Goal: Transaction & Acquisition: Book appointment/travel/reservation

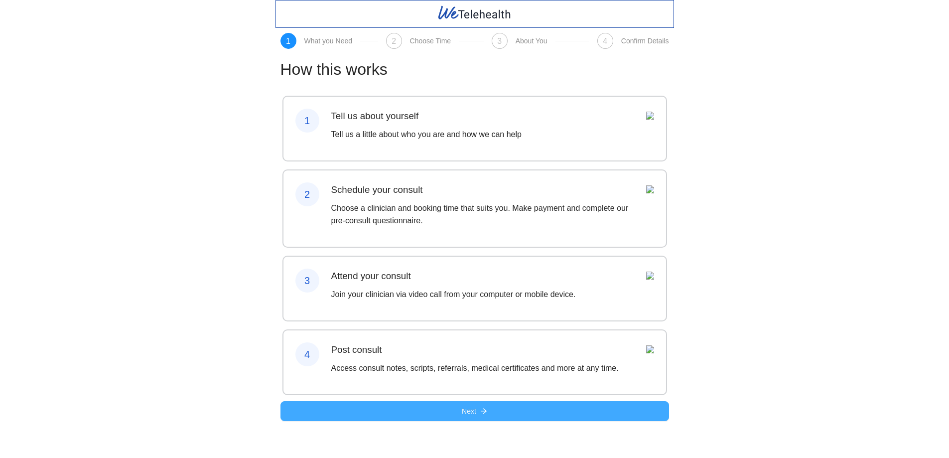
click at [426, 421] on button "Next" at bounding box center [474, 411] width 388 height 20
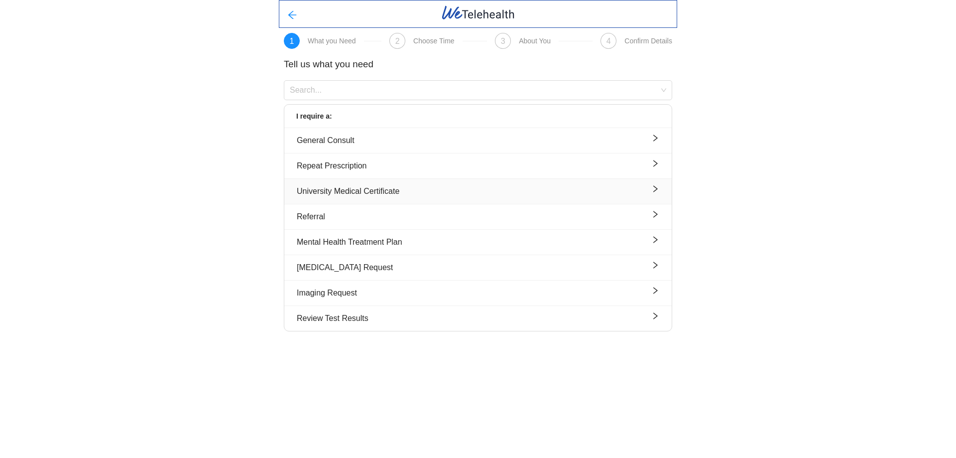
click at [381, 194] on div "University Medical Certificate" at bounding box center [478, 191] width 363 height 12
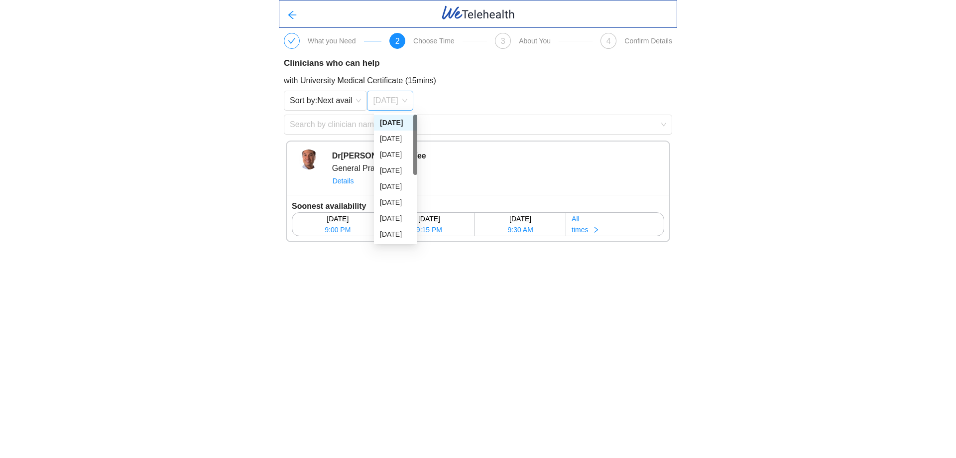
click at [404, 95] on span "[DATE]" at bounding box center [390, 100] width 34 height 15
click at [406, 135] on div "[DATE]" at bounding box center [395, 138] width 31 height 11
click at [407, 103] on span "[DATE]" at bounding box center [390, 100] width 34 height 15
click at [392, 139] on div "[DATE]" at bounding box center [395, 138] width 31 height 11
click at [738, 150] on div "What you Need 2 Choose Time 3 About You 4 Confirm Details Clinicians who can he…" at bounding box center [478, 126] width 956 height 252
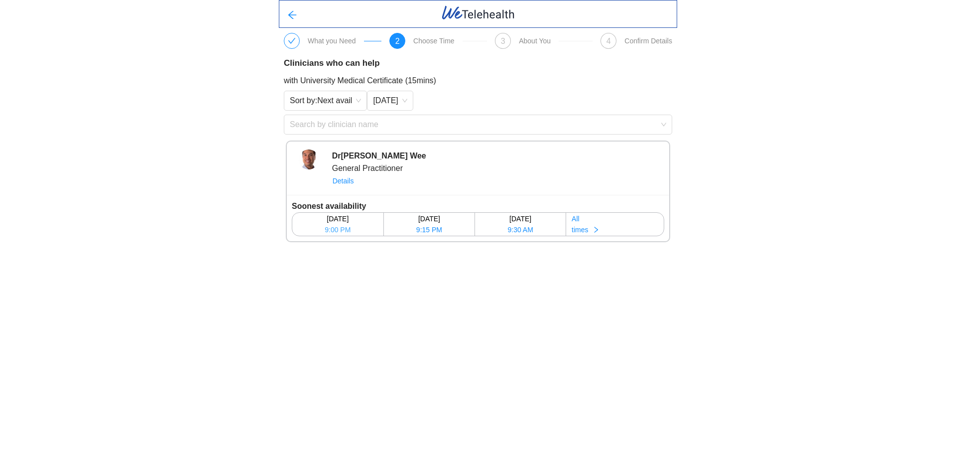
click at [344, 232] on span "9:00 PM" at bounding box center [338, 229] width 26 height 11
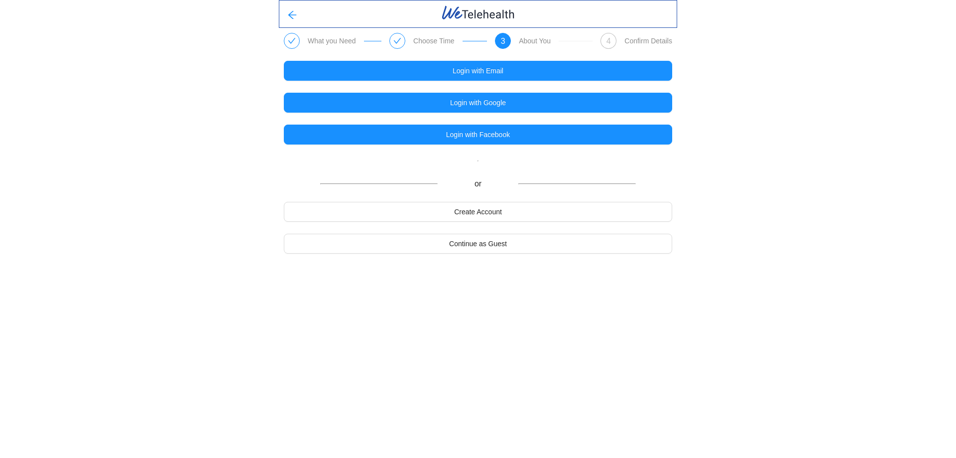
click at [397, 41] on icon "check" at bounding box center [397, 40] width 7 height 5
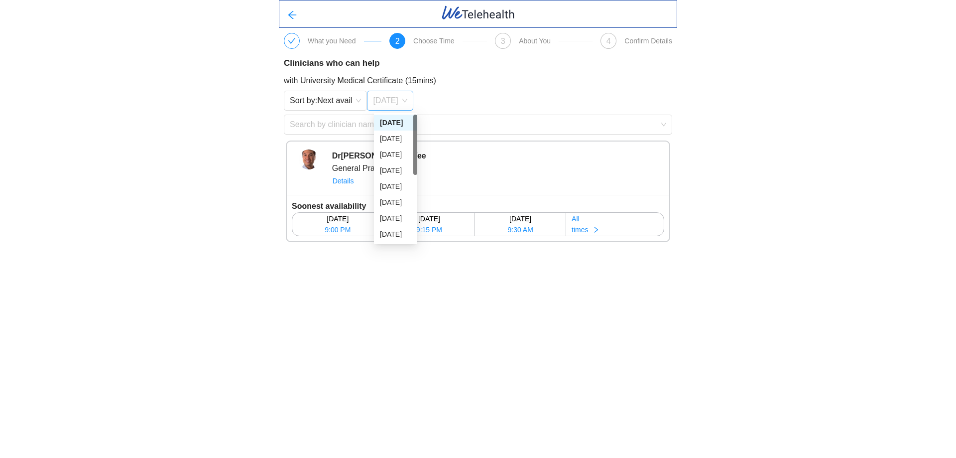
click at [413, 104] on div "[DATE]" at bounding box center [390, 101] width 46 height 20
click at [392, 138] on div "[DATE]" at bounding box center [395, 138] width 31 height 11
click at [339, 219] on div "[DATE]" at bounding box center [338, 218] width 90 height 11
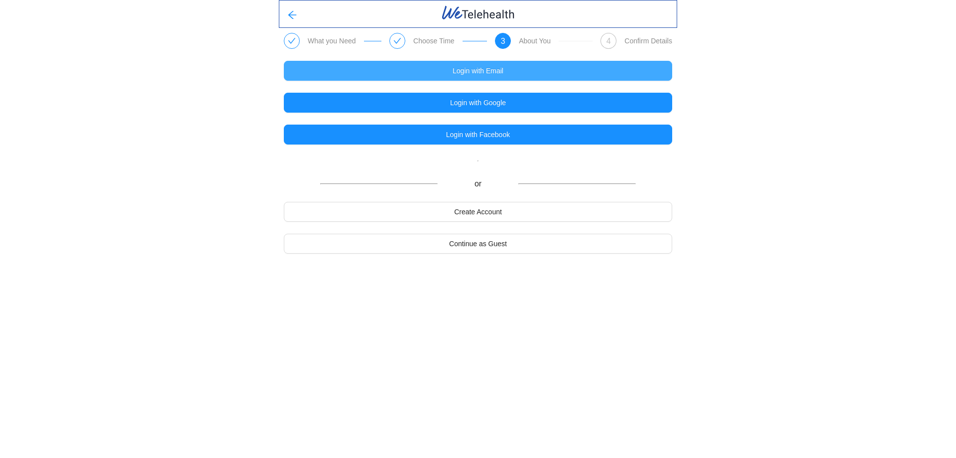
click at [485, 72] on span "Login with Email" at bounding box center [478, 70] width 51 height 11
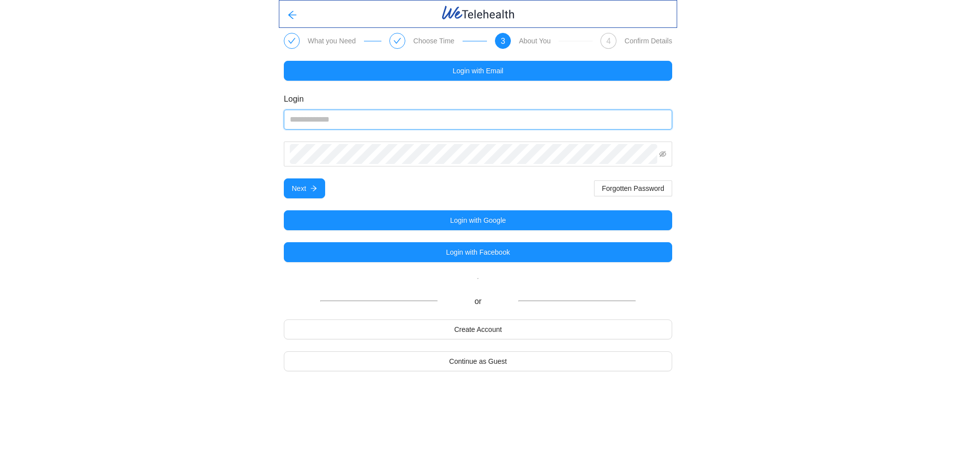
click at [334, 122] on input "email" at bounding box center [478, 120] width 388 height 20
click at [481, 335] on span "Create Account" at bounding box center [478, 329] width 48 height 11
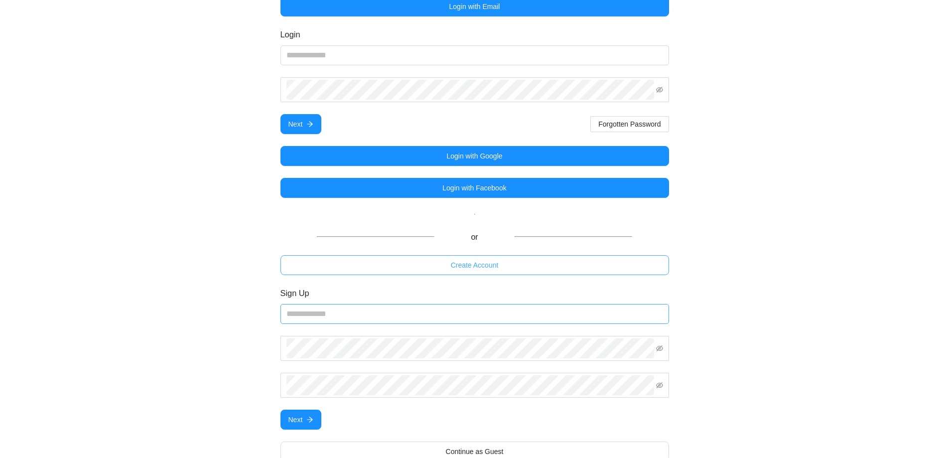
scroll to position [76, 0]
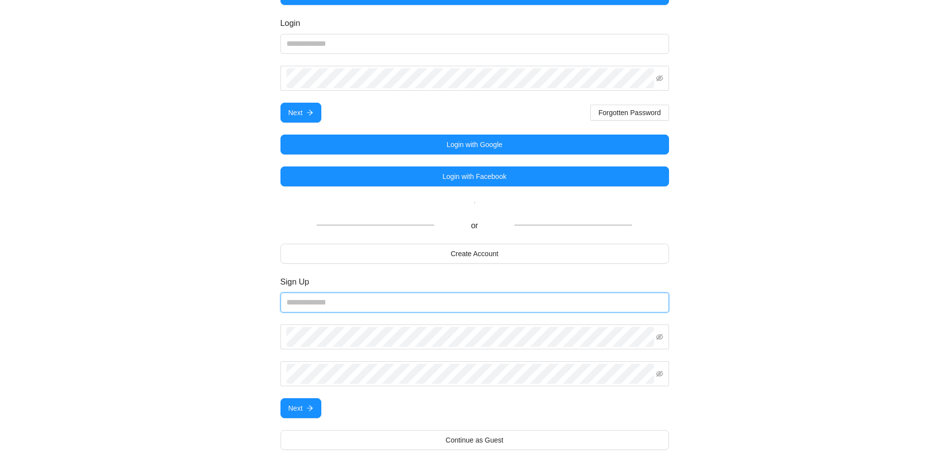
click at [346, 302] on input "email" at bounding box center [474, 302] width 388 height 20
type input "*"
type input "**********"
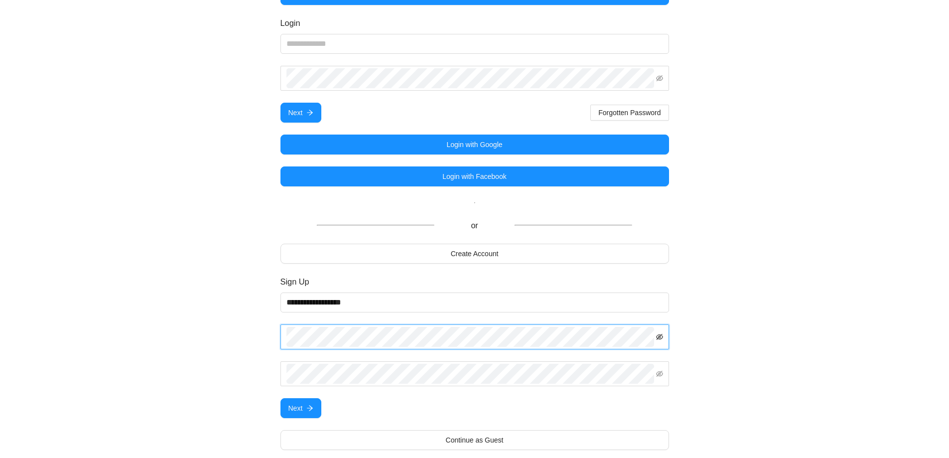
click at [661, 339] on icon "eye-invisible" at bounding box center [659, 336] width 7 height 7
click at [302, 415] on button "Next" at bounding box center [300, 408] width 41 height 20
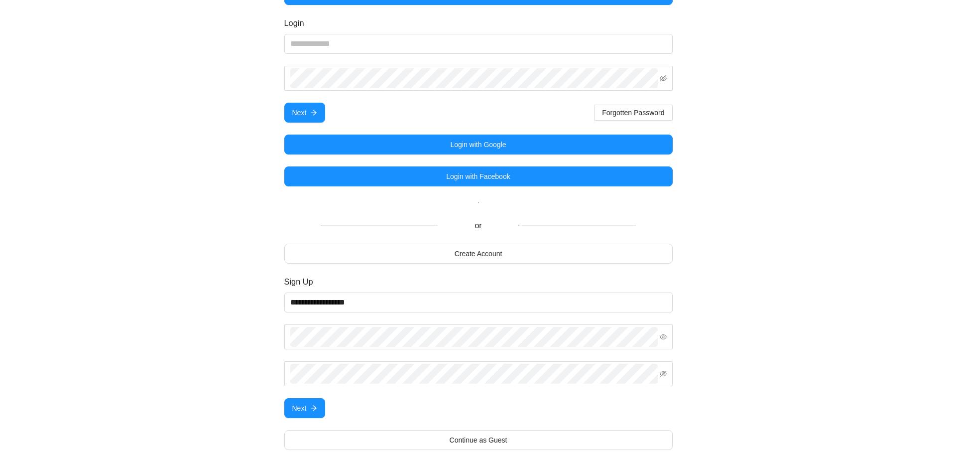
scroll to position [0, 0]
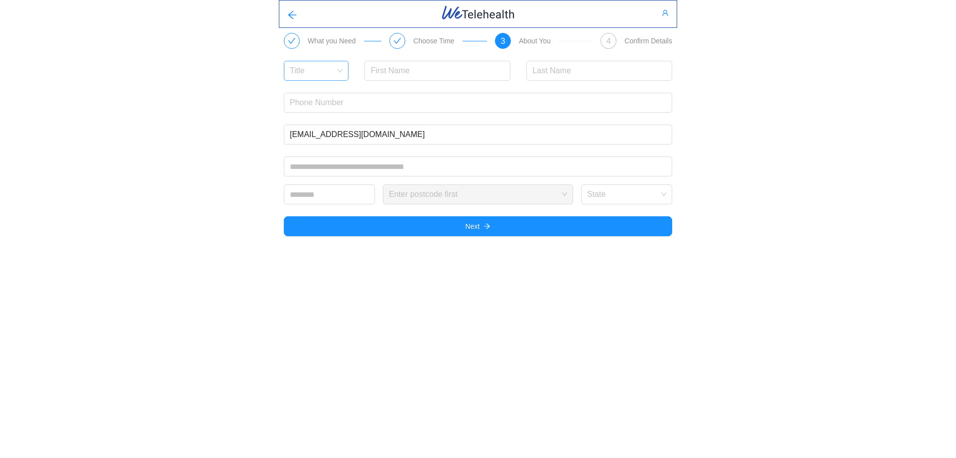
click at [340, 78] on div "Title" at bounding box center [316, 71] width 65 height 20
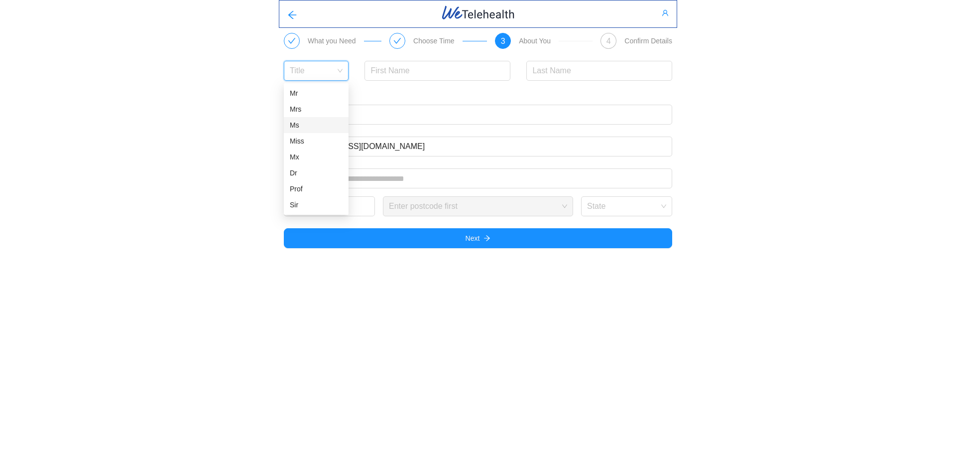
click at [305, 126] on div "Ms" at bounding box center [316, 125] width 53 height 11
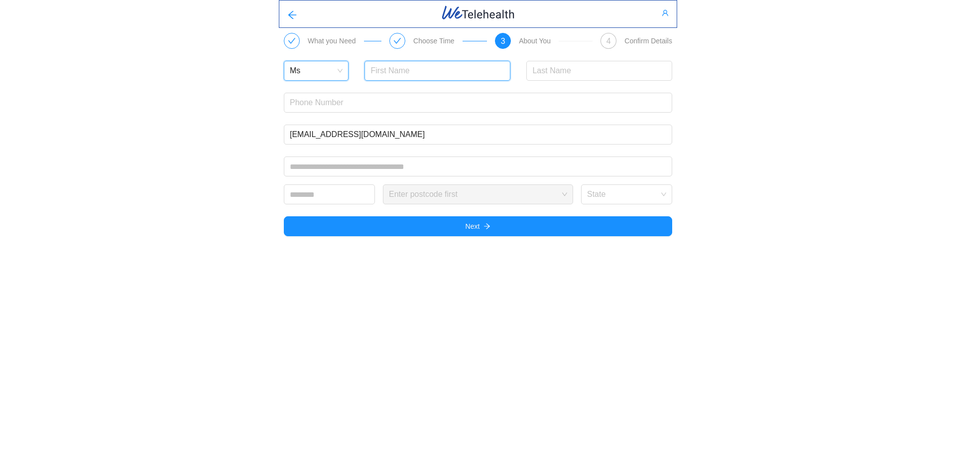
click at [436, 71] on input "text" at bounding box center [438, 71] width 146 height 20
type input "jingyu"
click at [580, 75] on input "text" at bounding box center [599, 71] width 146 height 20
type input "Sun"
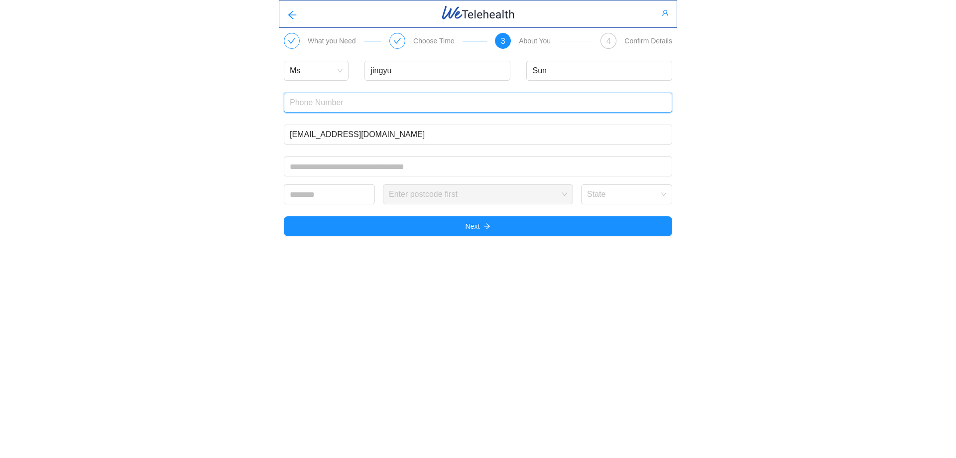
click at [424, 104] on input "text" at bounding box center [478, 103] width 388 height 20
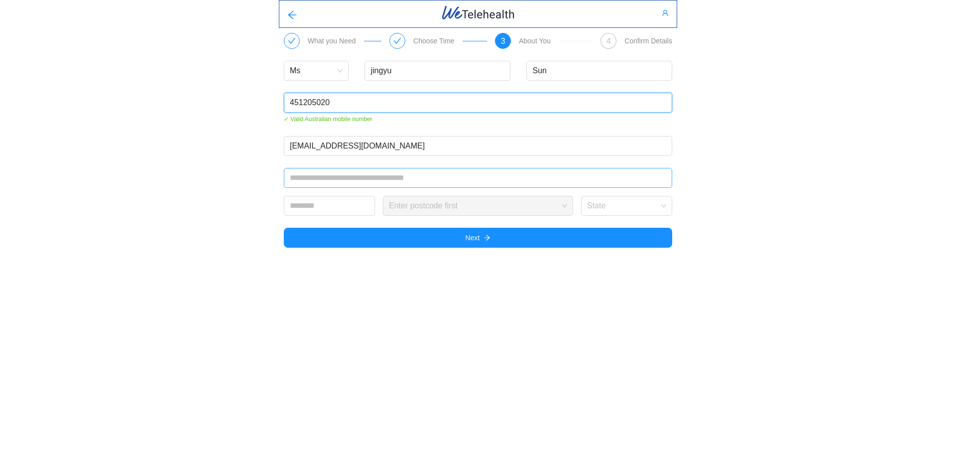
type input "451205020"
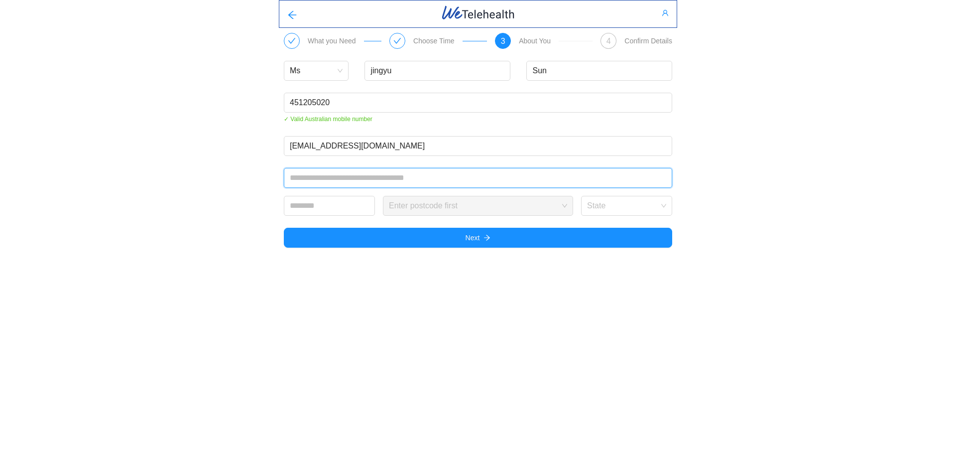
click at [380, 181] on input "text" at bounding box center [478, 178] width 388 height 20
click at [344, 208] on input "text" at bounding box center [329, 206] width 91 height 20
click at [643, 207] on input "search" at bounding box center [623, 203] width 72 height 15
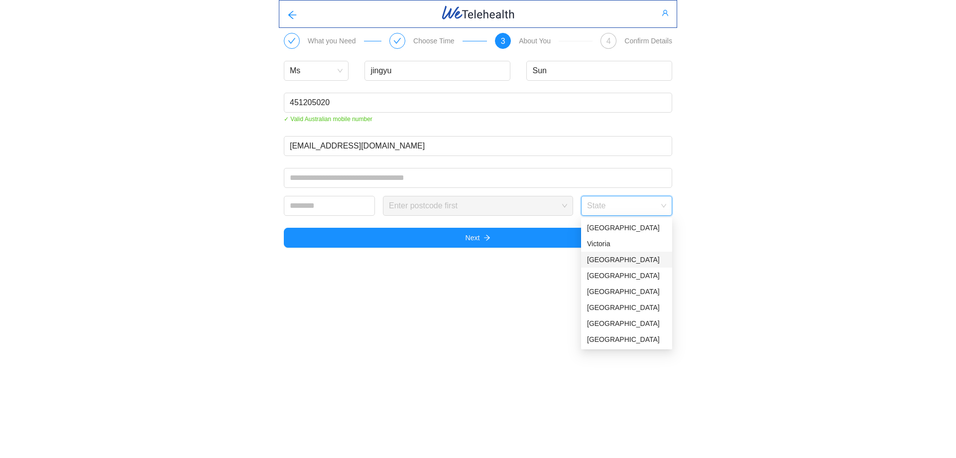
click at [636, 259] on div "[GEOGRAPHIC_DATA]" at bounding box center [626, 259] width 79 height 11
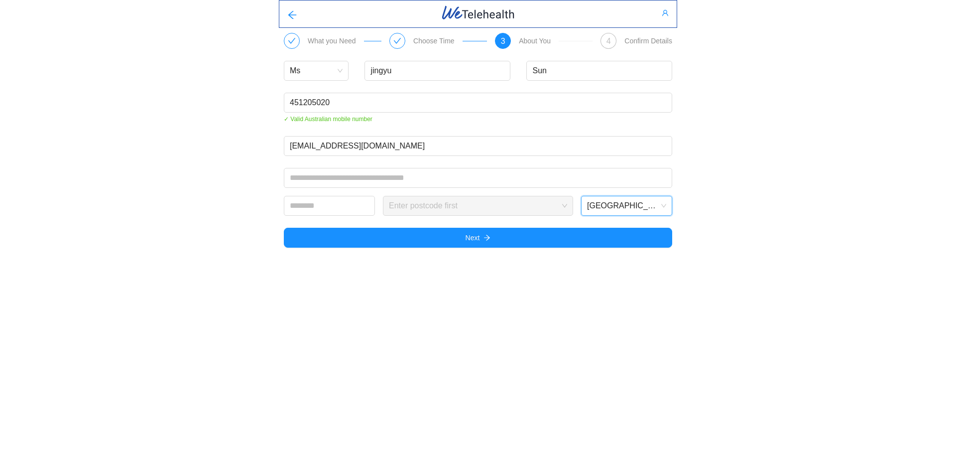
click at [715, 262] on body "What you Need Choose Time 3 About You 4 Confirm Details Ms [PERSON_NAME] Sun 45…" at bounding box center [478, 229] width 956 height 458
click at [334, 205] on input "text" at bounding box center [329, 206] width 91 height 20
type input "****"
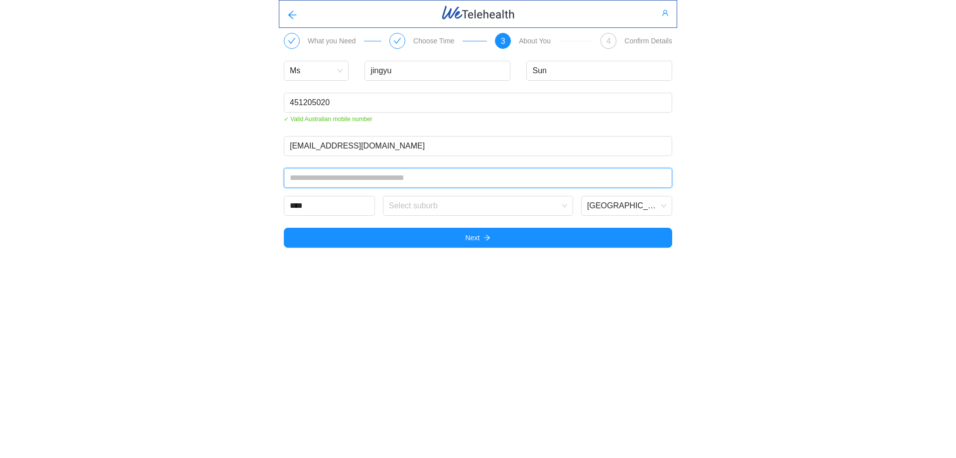
click at [389, 180] on input "text" at bounding box center [478, 178] width 388 height 20
type input "**********"
click at [504, 207] on input "search" at bounding box center [474, 203] width 171 height 15
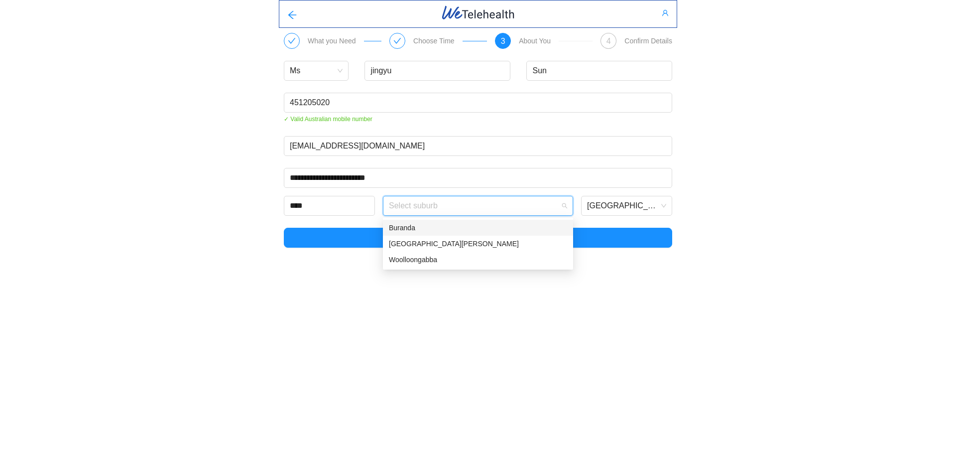
click at [496, 230] on div "Buranda" at bounding box center [478, 227] width 178 height 11
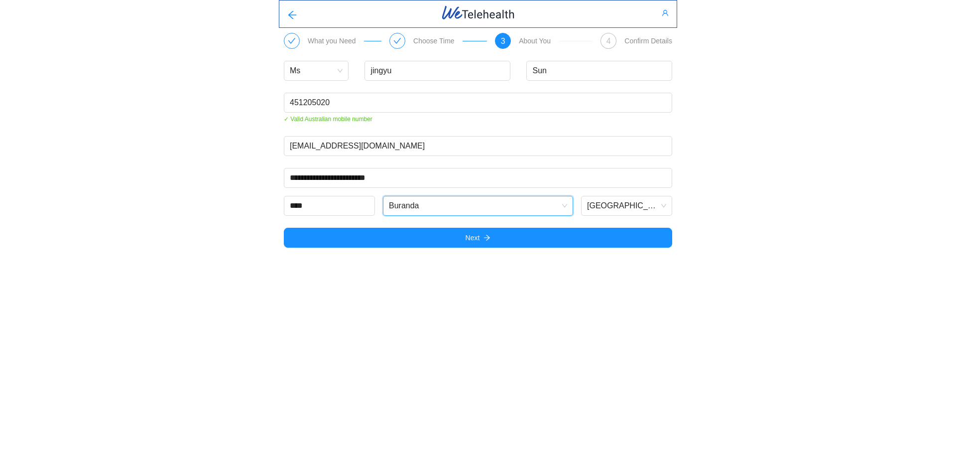
click at [563, 314] on body "**********" at bounding box center [478, 229] width 956 height 458
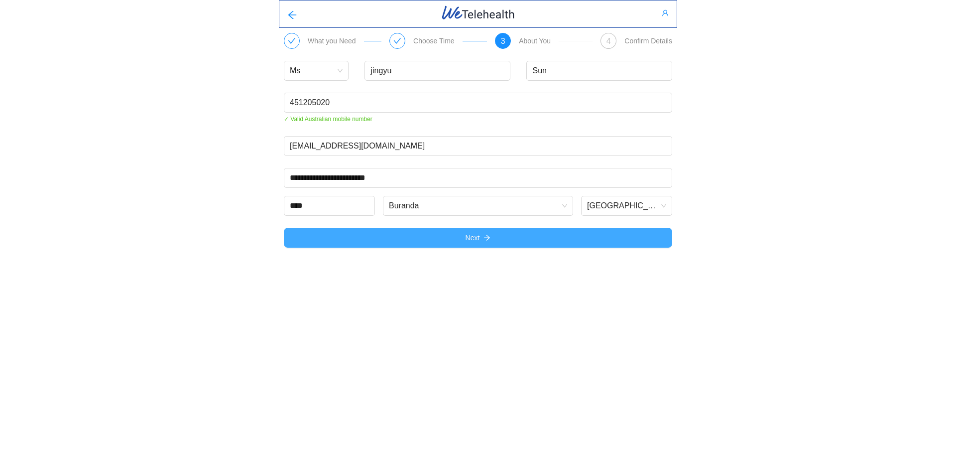
click at [526, 241] on button "Next" at bounding box center [478, 238] width 388 height 20
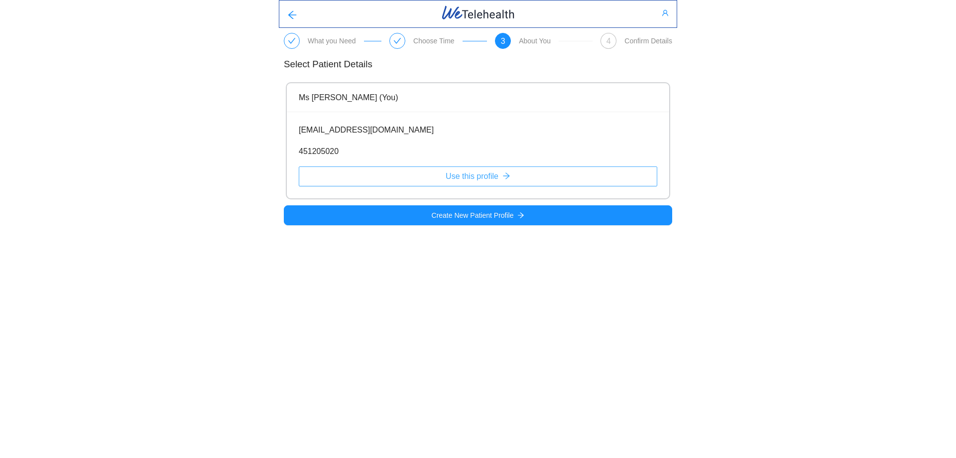
click at [481, 171] on span "Use this profile" at bounding box center [472, 176] width 53 height 12
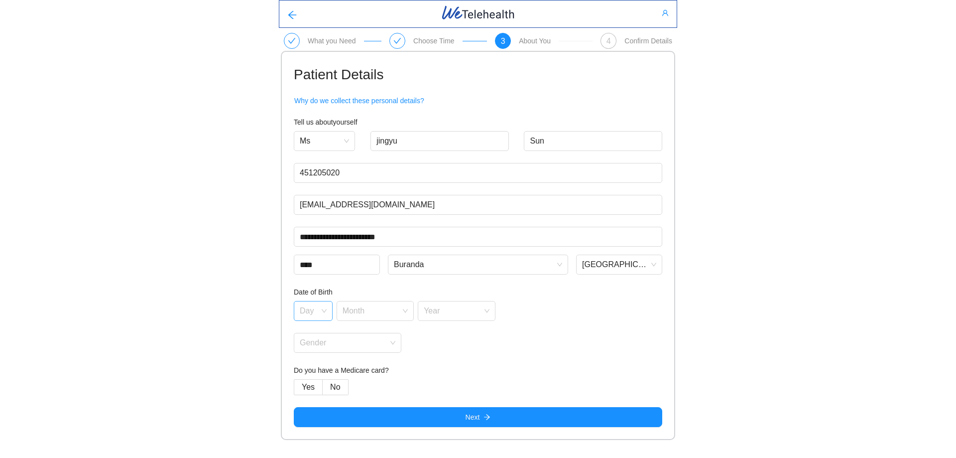
click at [323, 312] on div "Day" at bounding box center [313, 311] width 39 height 20
click at [309, 446] on div "31" at bounding box center [314, 444] width 29 height 11
click at [388, 310] on input "search" at bounding box center [372, 308] width 59 height 15
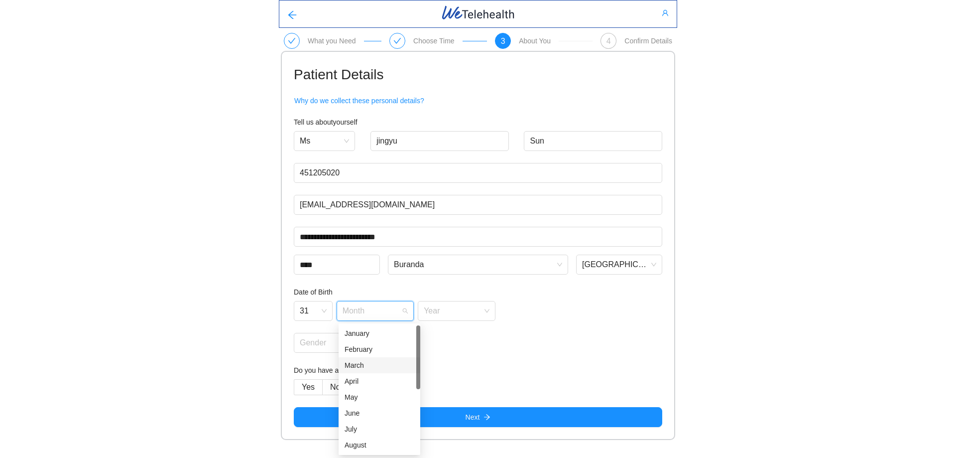
click at [376, 365] on div "March" at bounding box center [380, 365] width 70 height 11
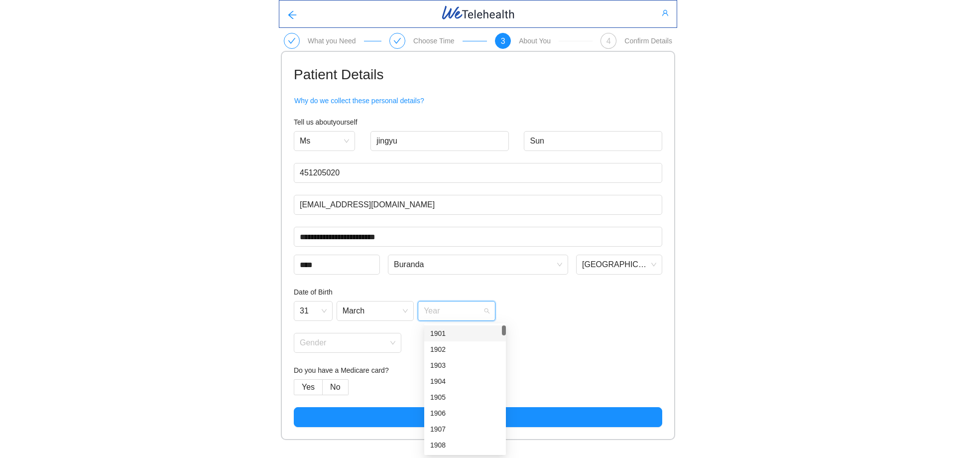
click at [472, 309] on input "search" at bounding box center [453, 308] width 59 height 15
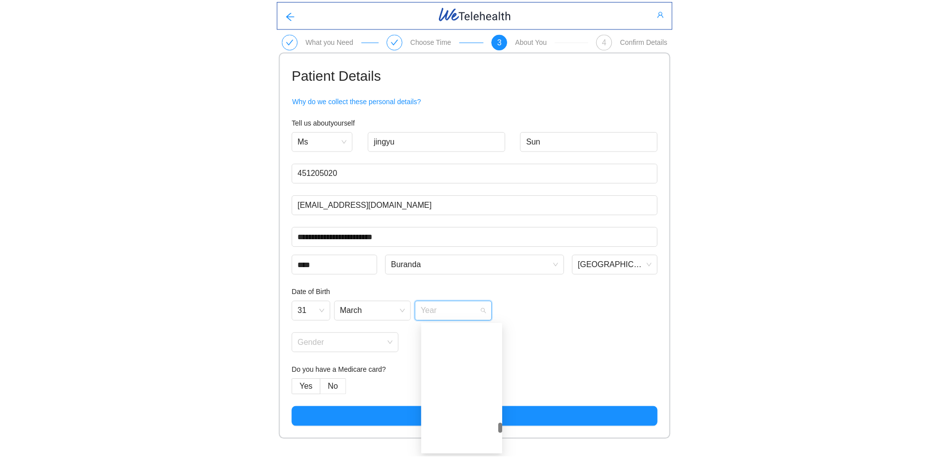
scroll to position [1494, 0]
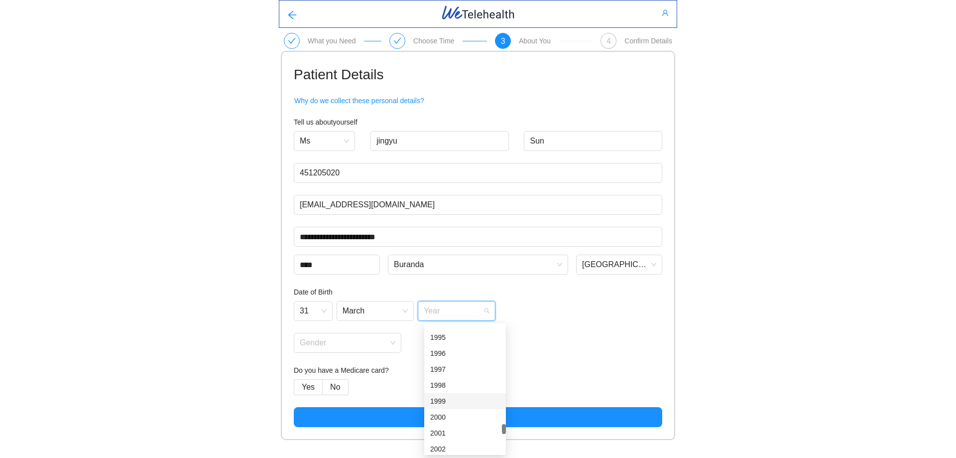
click at [462, 399] on div "1999" at bounding box center [465, 400] width 70 height 11
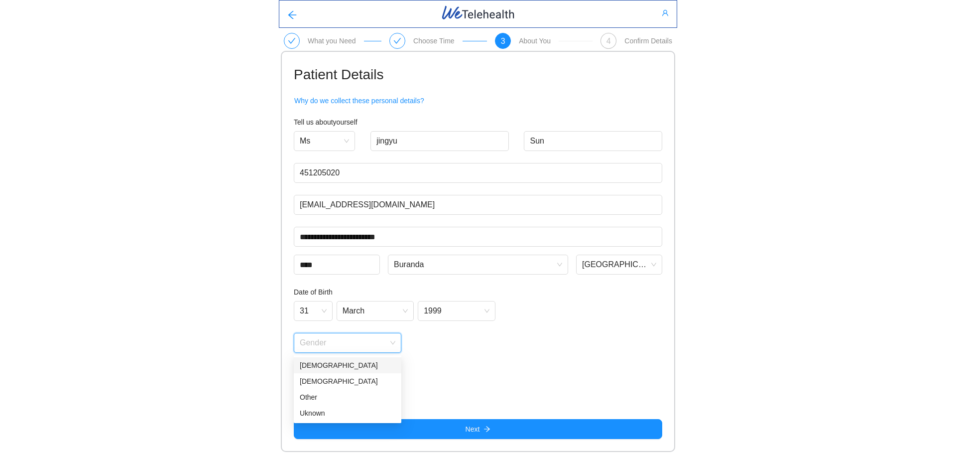
click at [382, 343] on input "search" at bounding box center [344, 340] width 89 height 15
click at [345, 380] on div "[DEMOGRAPHIC_DATA]" at bounding box center [348, 380] width 96 height 11
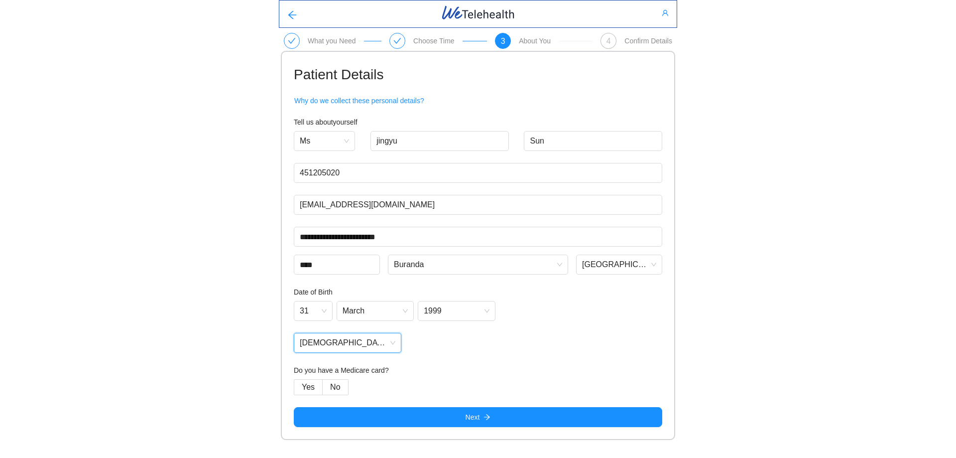
click at [470, 371] on h4 "Do you have a Medicare card?" at bounding box center [478, 370] width 368 height 11
click at [340, 389] on span "No" at bounding box center [335, 386] width 10 height 8
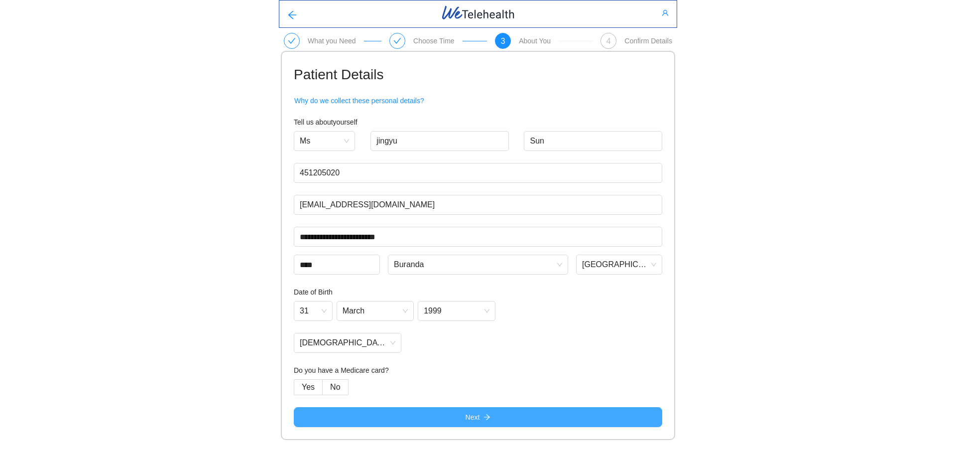
click at [502, 418] on button "Next" at bounding box center [478, 417] width 368 height 20
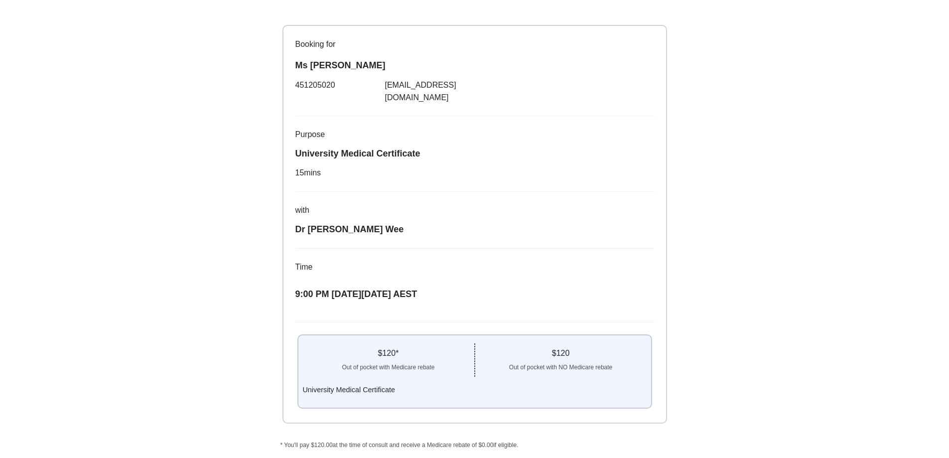
scroll to position [100, 0]
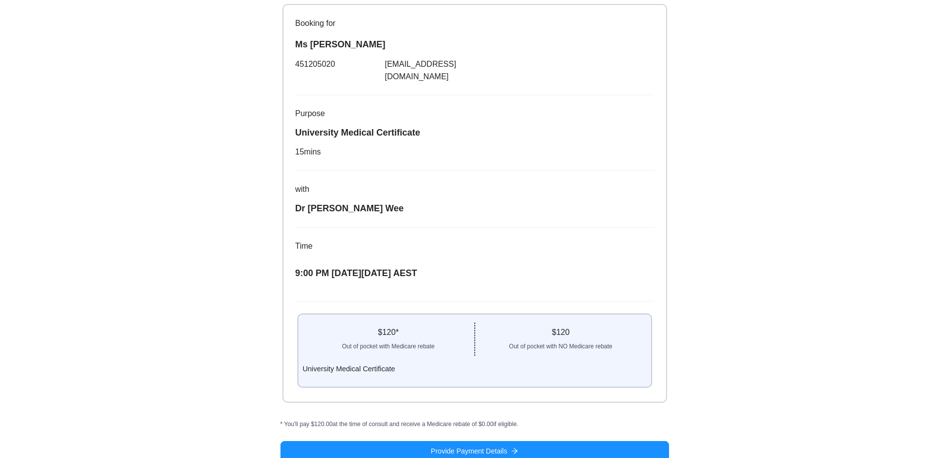
click at [393, 338] on div "Out of pocket with Medicare rebate" at bounding box center [387, 344] width 171 height 13
click at [401, 326] on div "$ 120 *" at bounding box center [387, 332] width 171 height 12
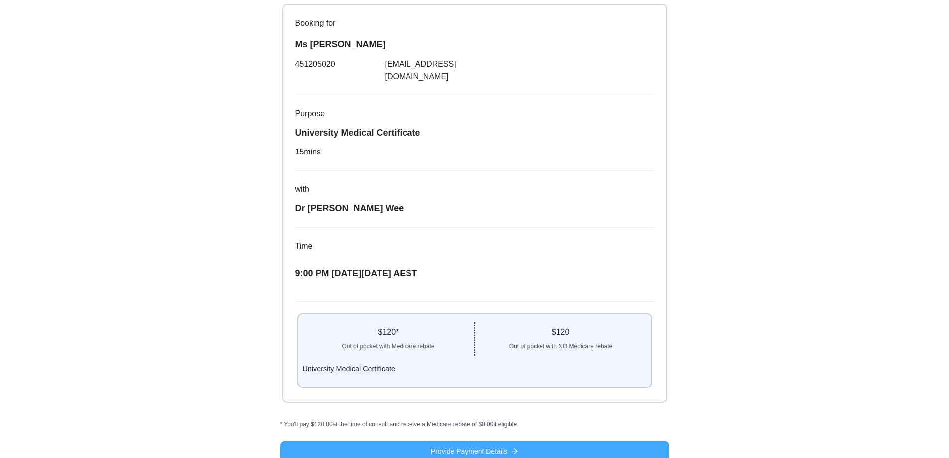
drag, startPoint x: 530, startPoint y: 437, endPoint x: 595, endPoint y: 445, distance: 64.7
click at [530, 441] on button "Provide Payment Details" at bounding box center [474, 451] width 388 height 20
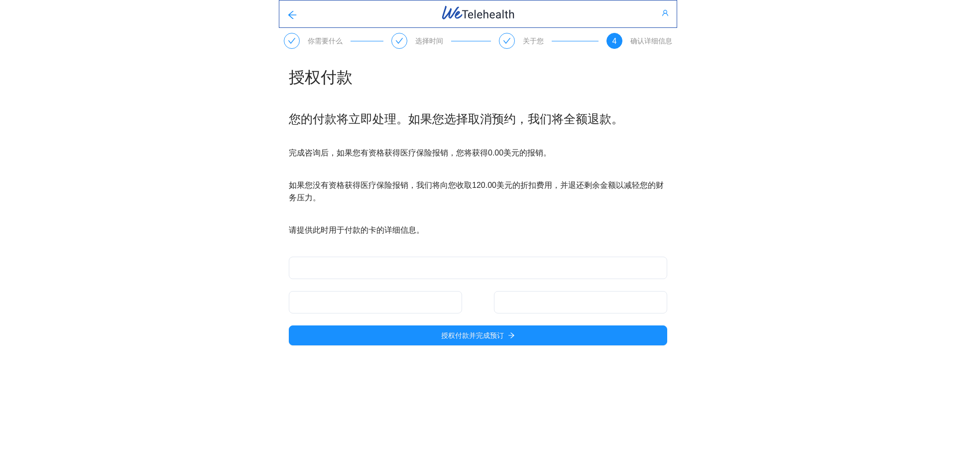
click at [833, 115] on div "你需要什么 选择时间 关于您 4 确认详细信息 授权付款 您的付款将立即处理。如果您选择取消预约，我们将全额退款。 完成咨询后，如果您有资格获得医疗保险报销，…" at bounding box center [478, 180] width 956 height 361
click at [387, 290] on div "授权付款并完成预订" at bounding box center [478, 300] width 378 height 89
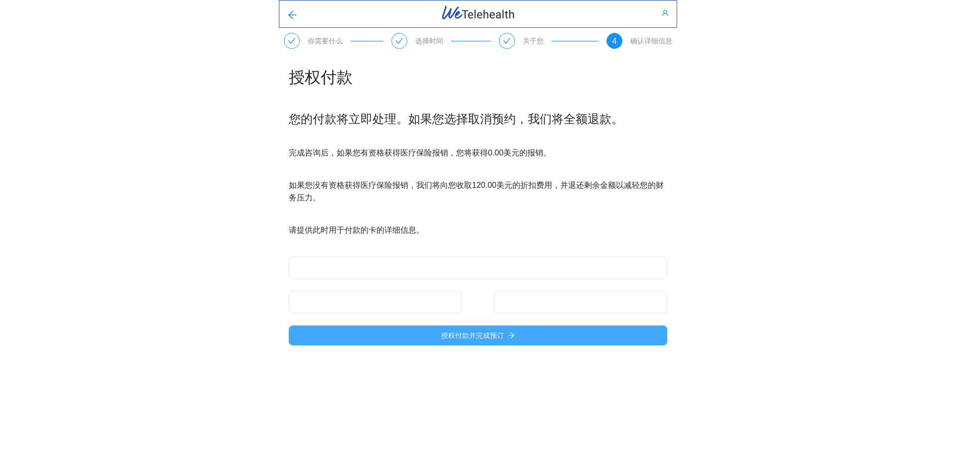
click at [581, 341] on button "授权付款并完成预订" at bounding box center [478, 335] width 378 height 20
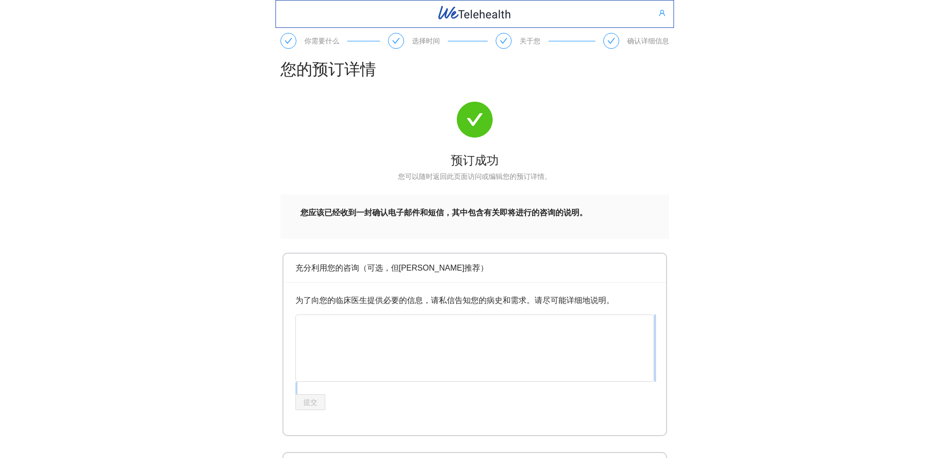
drag, startPoint x: 947, startPoint y: 390, endPoint x: 940, endPoint y: 388, distance: 7.1
click at [947, 388] on div "你需要什么 选择时间 关于您 确认详细信息 您的预订详情 预订成功 您可以随时返回此页面访问或编辑您的预订详情。 您应该已经收到一封确认电子邮件和短信，其中包…" at bounding box center [474, 410] width 949 height 821
click at [606, 213] on div "您应该已经收到一封确认电子邮件和短信，其中包含有关即将进行的咨询的说明。" at bounding box center [474, 212] width 349 height 12
click at [665, 144] on div "预订成功 您可以随时返回此页面访问或编辑您的预订详情。 您应该已经收到一封确认电子邮件和短信，其中包含有关即将进行的咨询的说明。" at bounding box center [474, 170] width 388 height 137
